Goal: Use online tool/utility: Utilize a website feature to perform a specific function

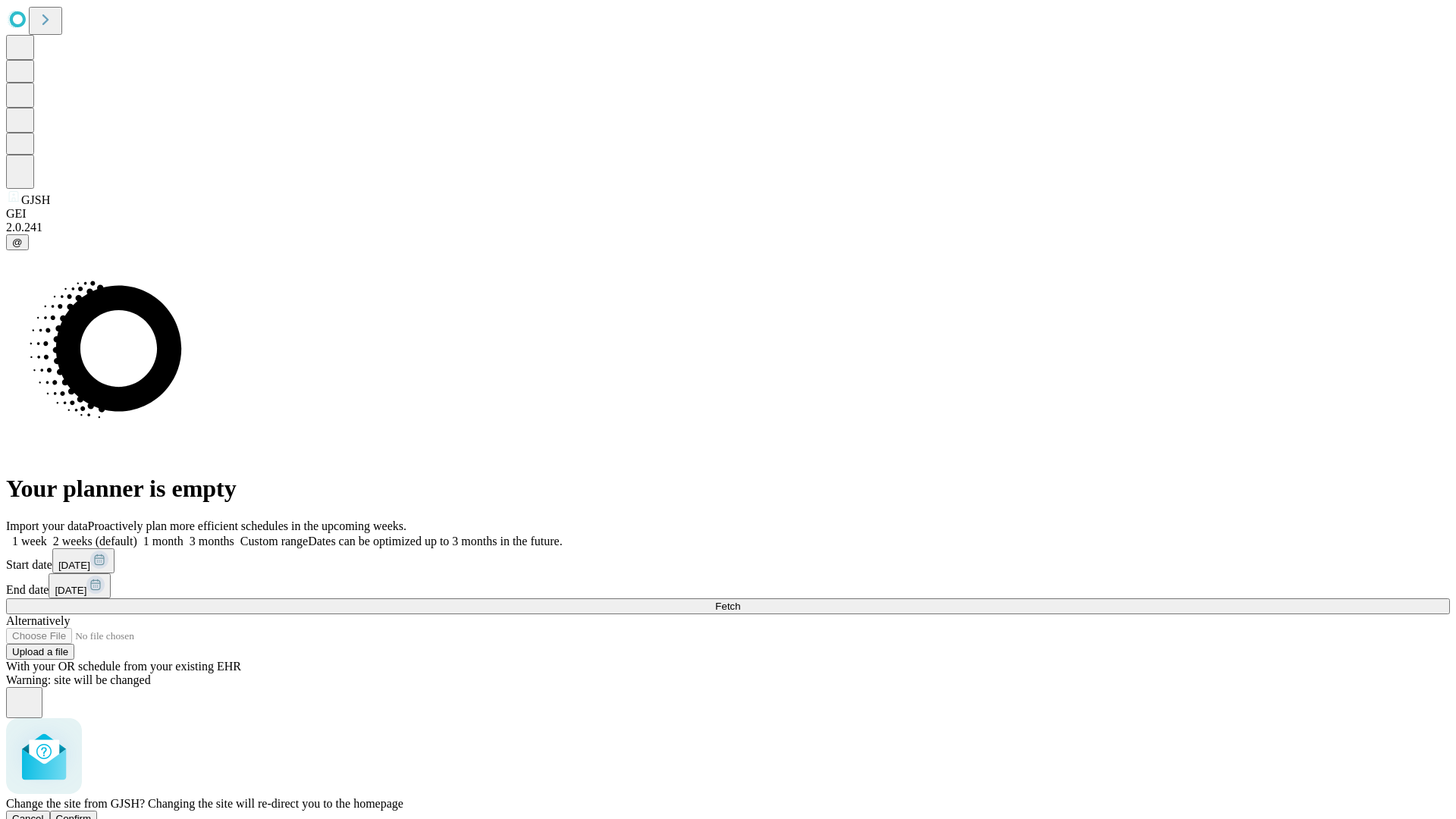
click at [91, 813] on span "Confirm" at bounding box center [74, 818] width 36 height 11
click at [47, 535] on label "1 week" at bounding box center [27, 541] width 41 height 13
click at [740, 600] on span "Fetch" at bounding box center [727, 606] width 25 height 11
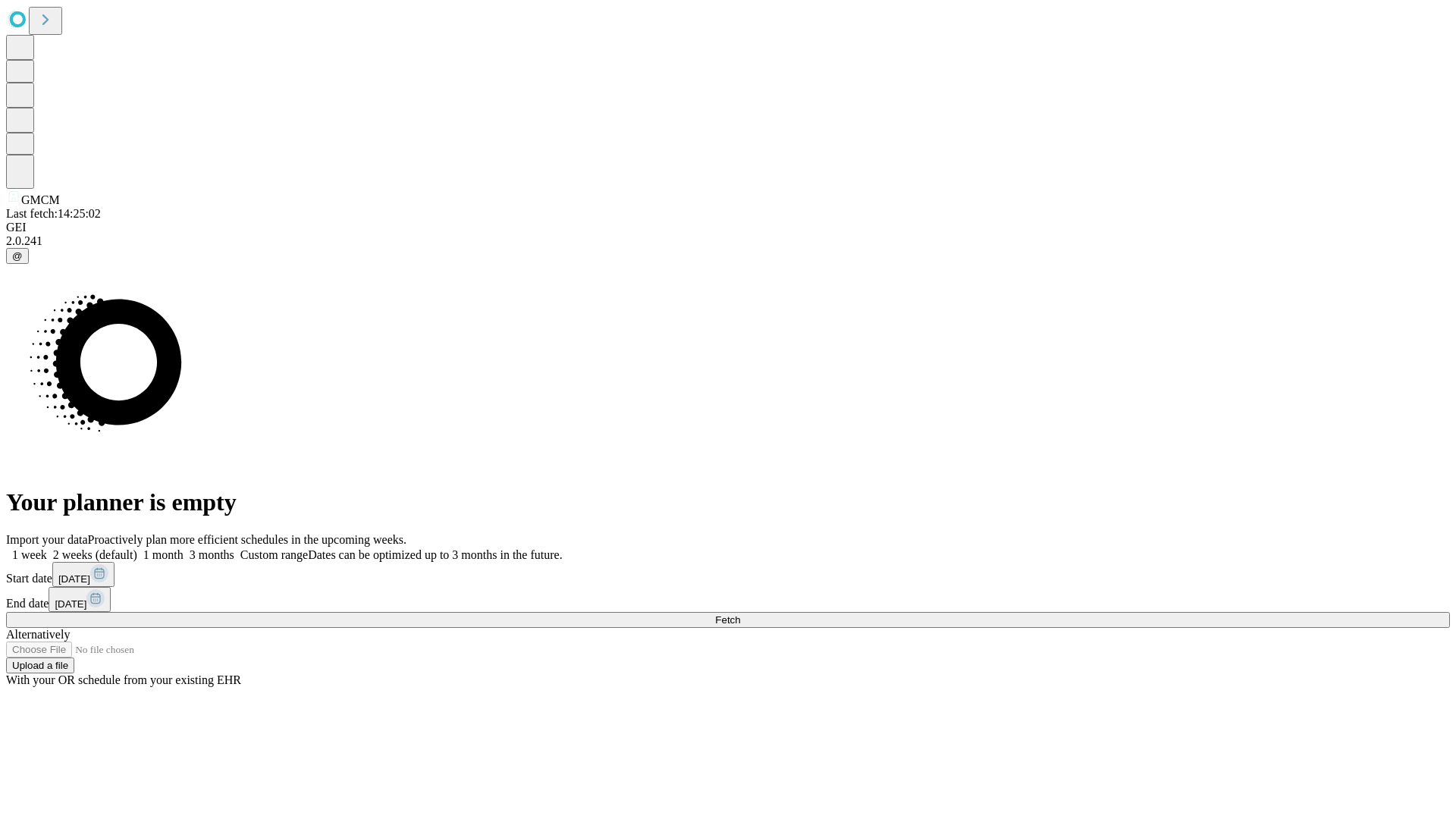
click at [47, 548] on label "1 week" at bounding box center [27, 554] width 41 height 13
click at [740, 614] on span "Fetch" at bounding box center [727, 620] width 25 height 11
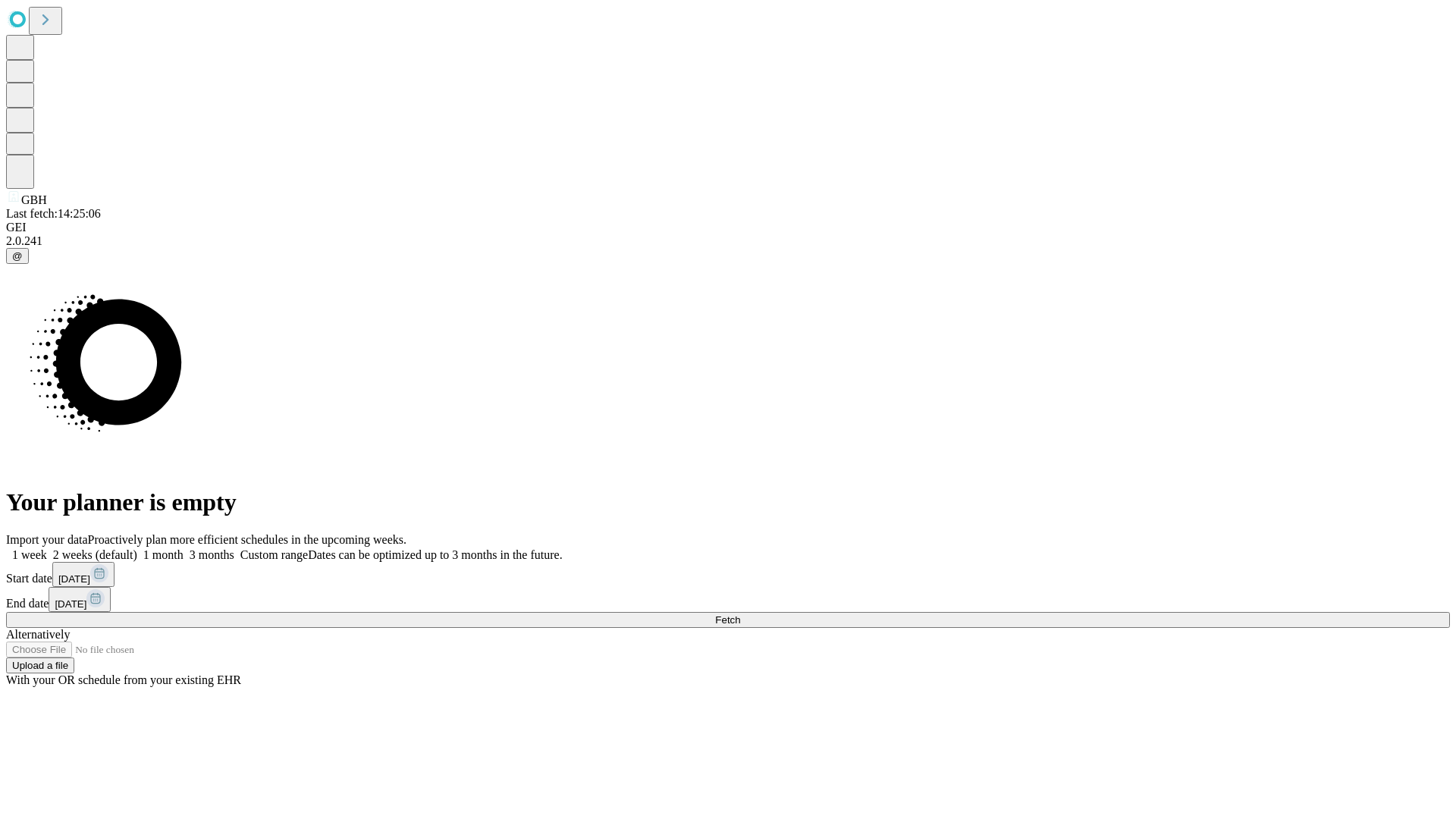
click at [47, 548] on label "1 week" at bounding box center [27, 554] width 41 height 13
click at [740, 614] on span "Fetch" at bounding box center [727, 620] width 25 height 11
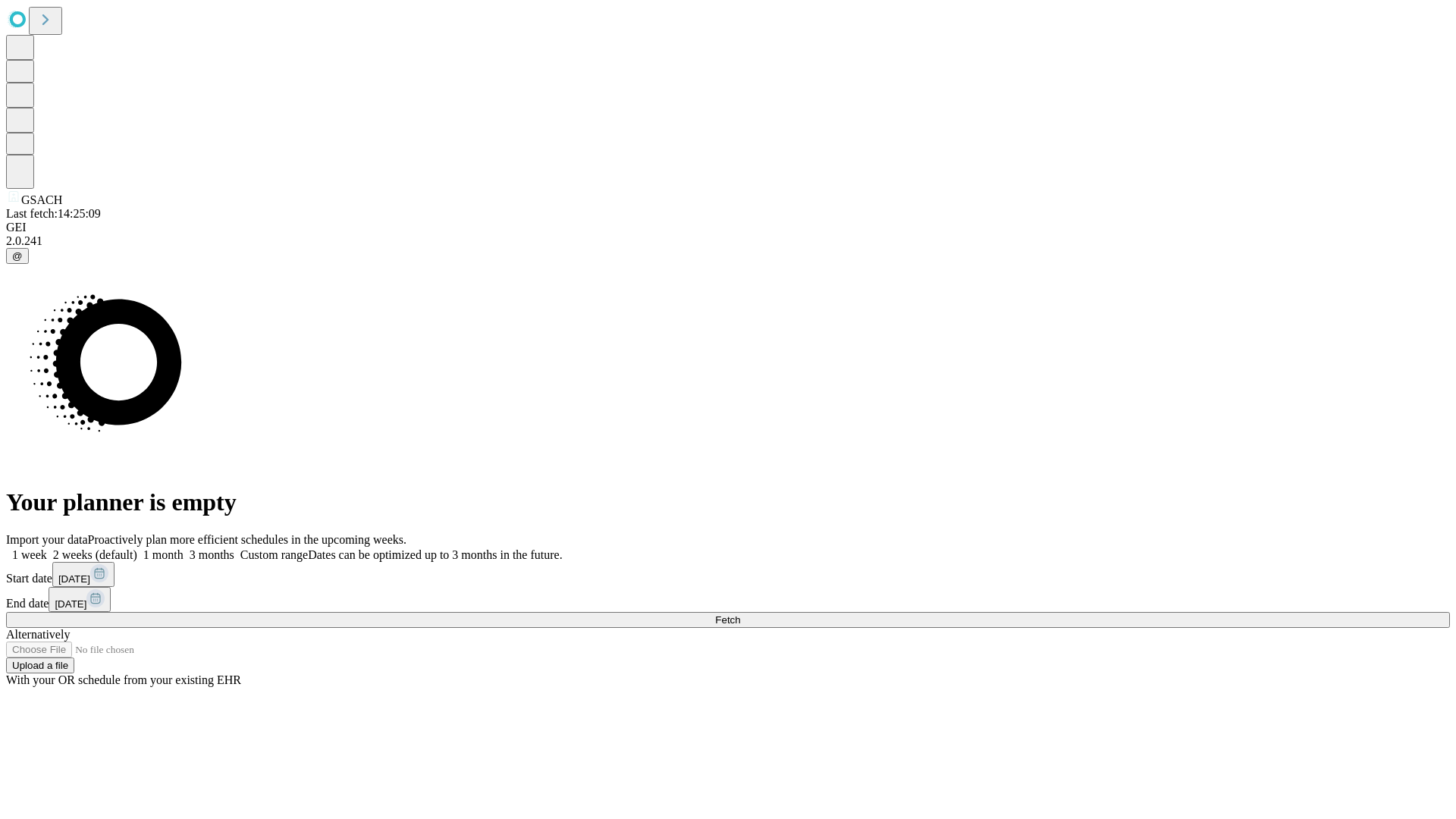
click at [740, 614] on span "Fetch" at bounding box center [727, 620] width 25 height 11
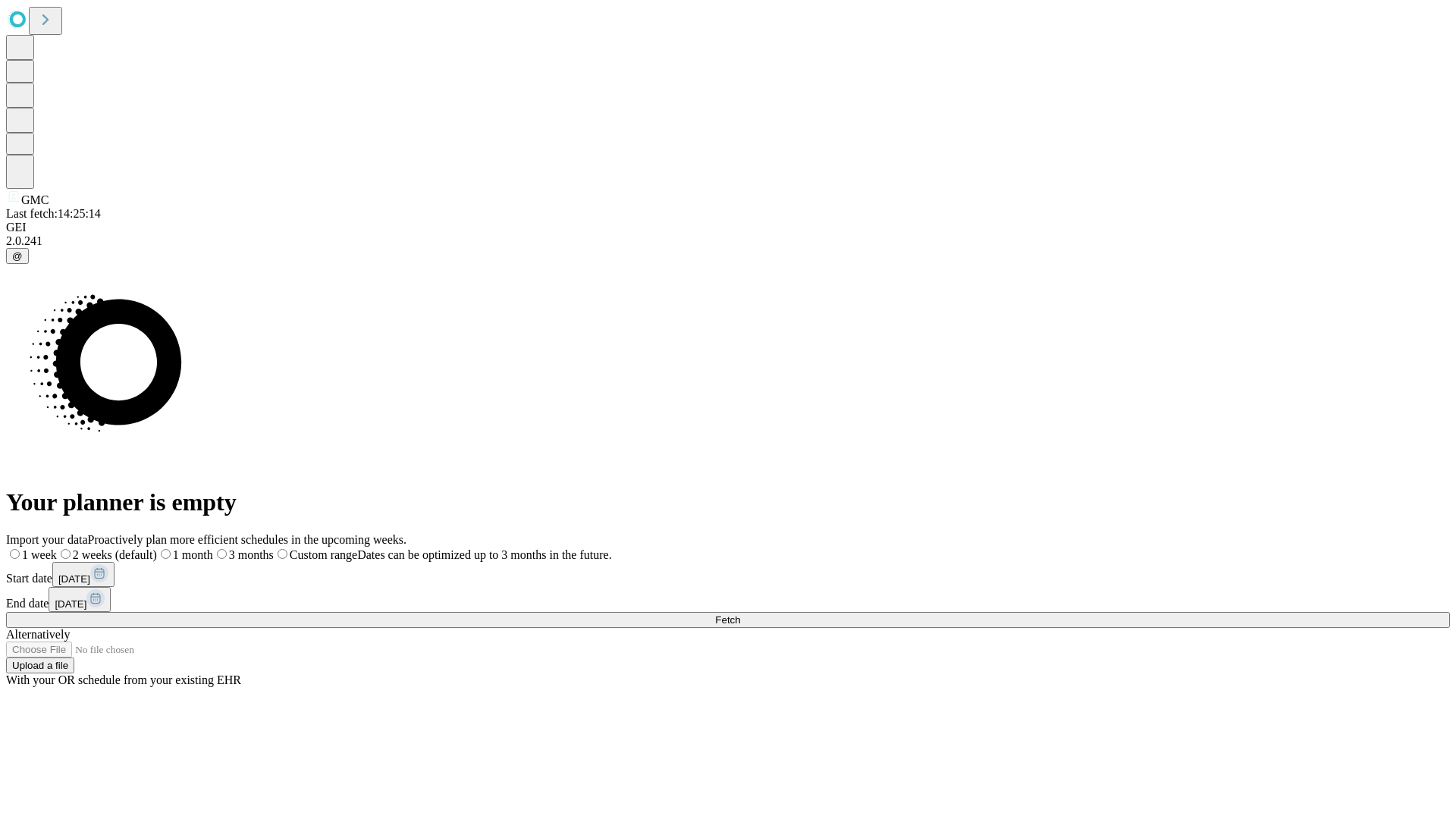
click at [57, 548] on label "1 week" at bounding box center [31, 554] width 51 height 13
click at [740, 614] on span "Fetch" at bounding box center [727, 620] width 25 height 11
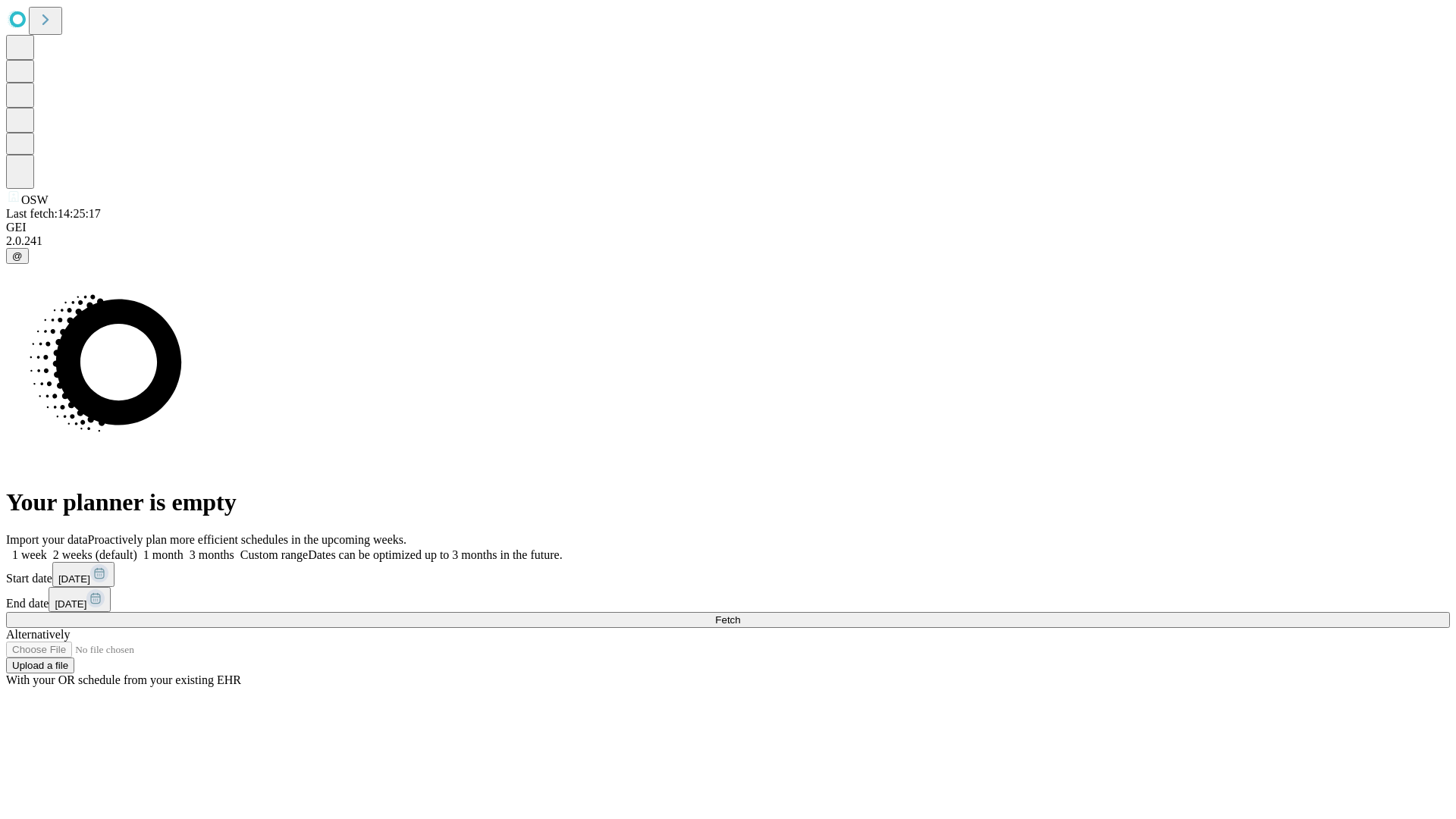
click at [47, 548] on label "1 week" at bounding box center [27, 554] width 41 height 13
click at [740, 614] on span "Fetch" at bounding box center [727, 620] width 25 height 11
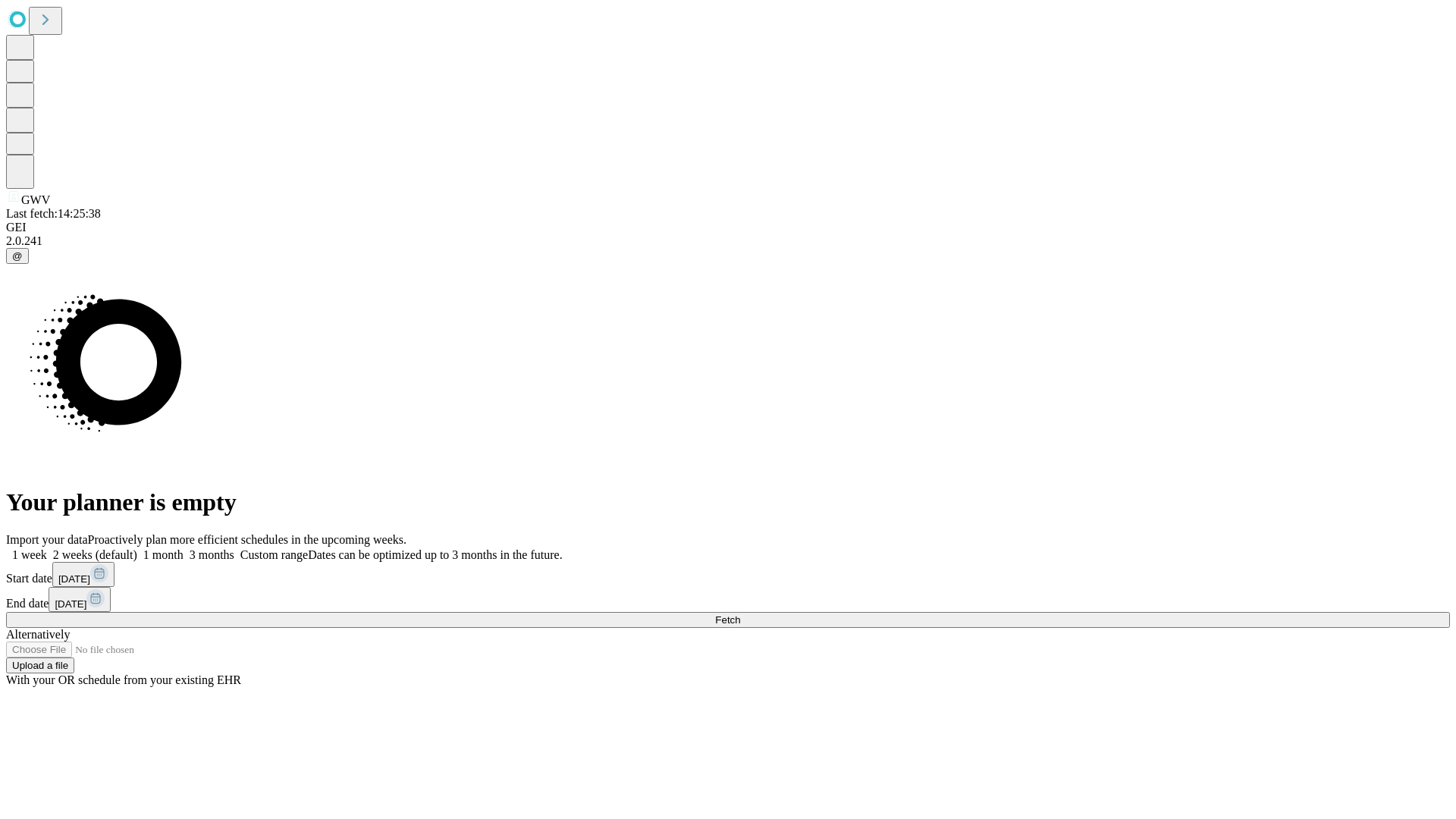
click at [47, 548] on label "1 week" at bounding box center [27, 554] width 41 height 13
click at [740, 614] on span "Fetch" at bounding box center [727, 620] width 25 height 11
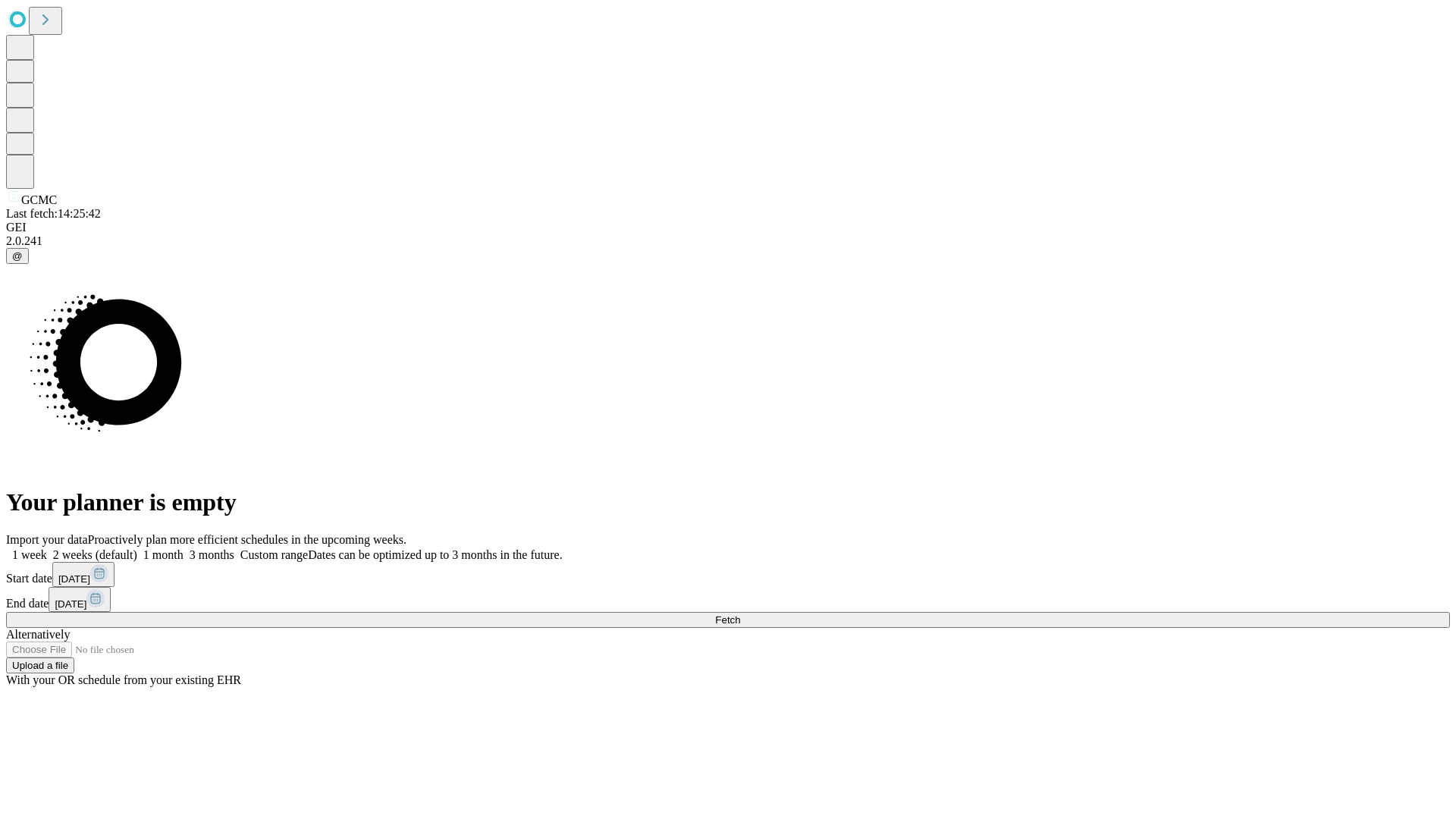
click at [47, 548] on label "1 week" at bounding box center [27, 554] width 41 height 13
click at [740, 614] on span "Fetch" at bounding box center [727, 620] width 25 height 11
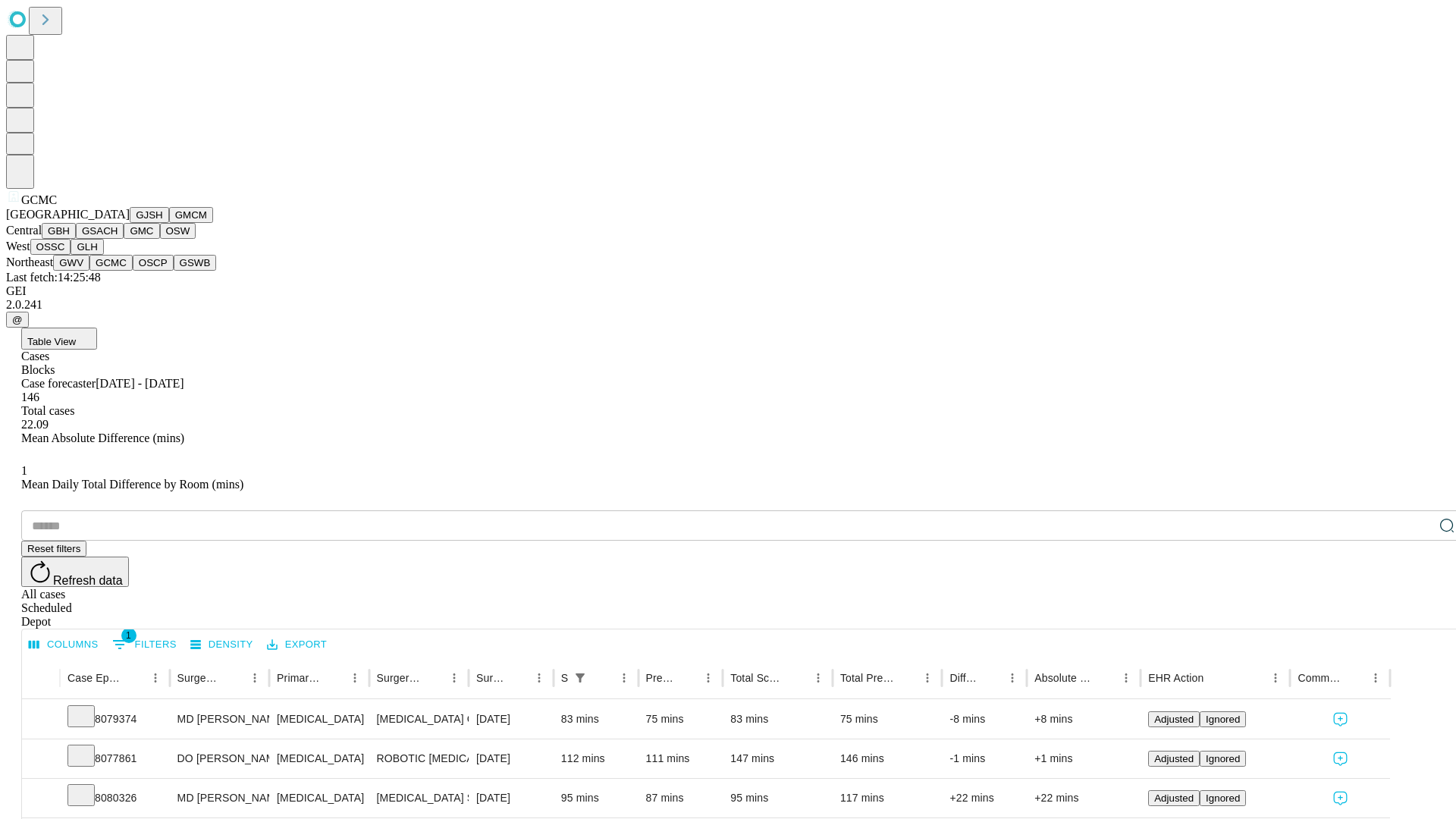
click at [133, 270] on button "OSCP" at bounding box center [153, 262] width 41 height 16
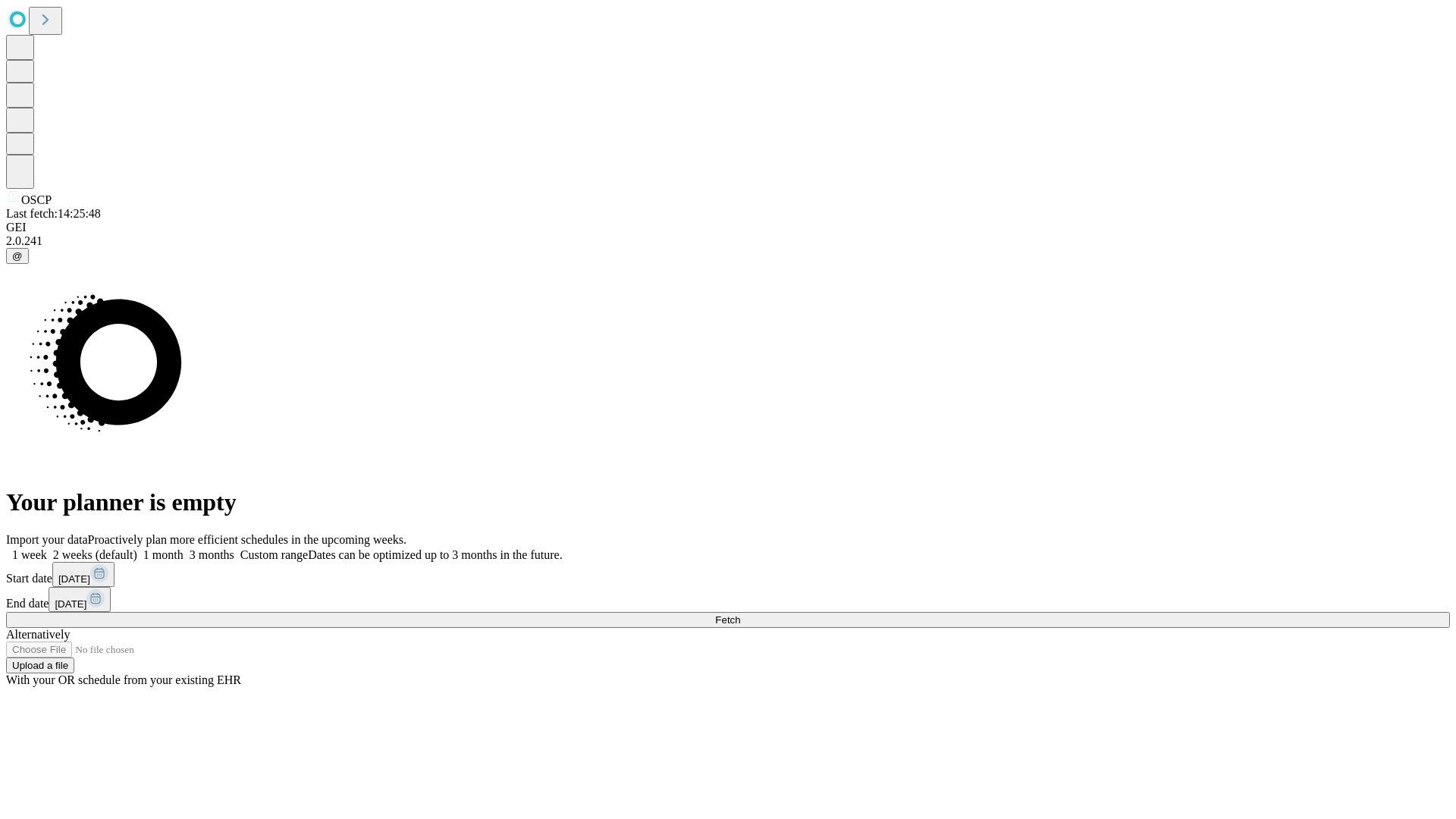
click at [47, 548] on label "1 week" at bounding box center [27, 554] width 41 height 13
click at [740, 614] on span "Fetch" at bounding box center [727, 620] width 25 height 11
